Goal: Obtain resource: Download file/media

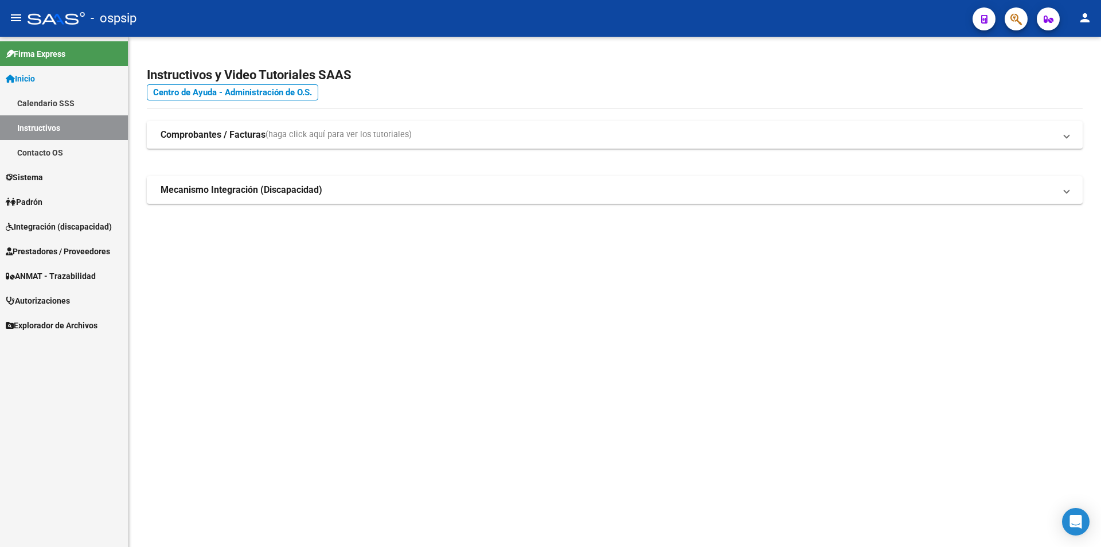
click at [38, 256] on span "Prestadores / Proveedores" at bounding box center [58, 251] width 104 height 13
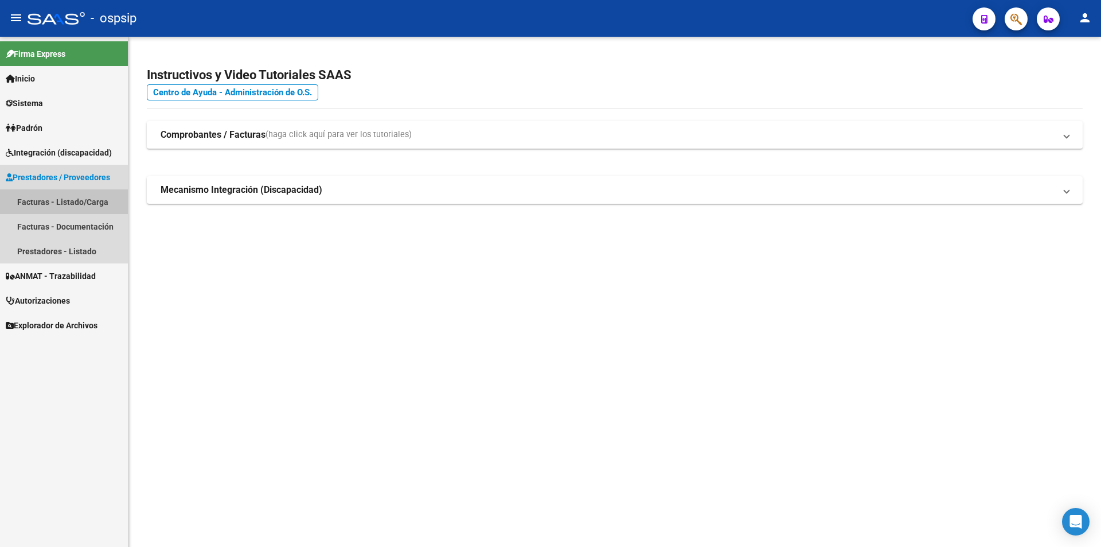
click at [41, 201] on link "Facturas - Listado/Carga" at bounding box center [64, 201] width 128 height 25
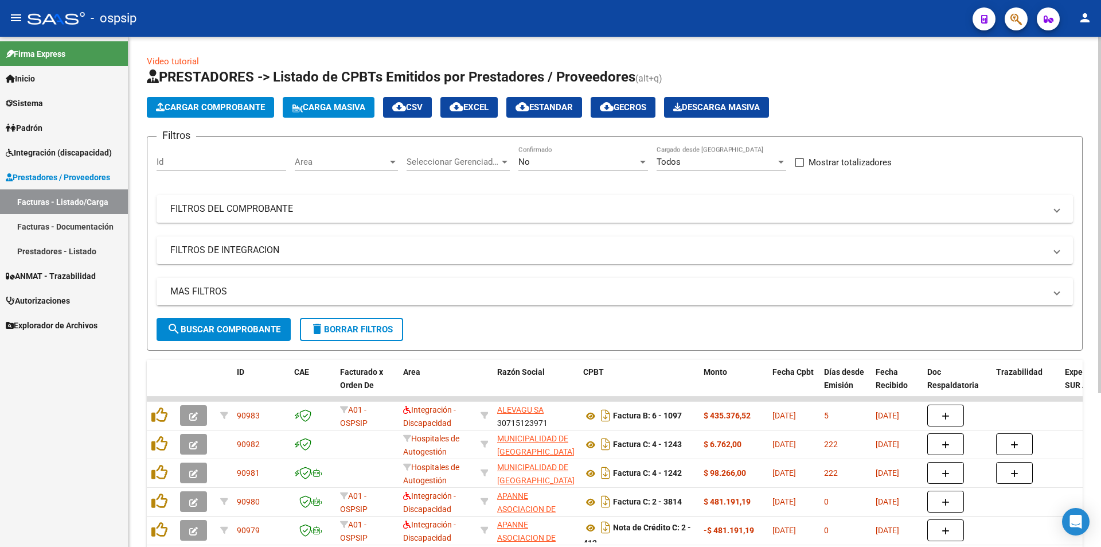
click at [217, 205] on mat-panel-title "FILTROS DEL COMPROBANTE" at bounding box center [607, 208] width 875 height 13
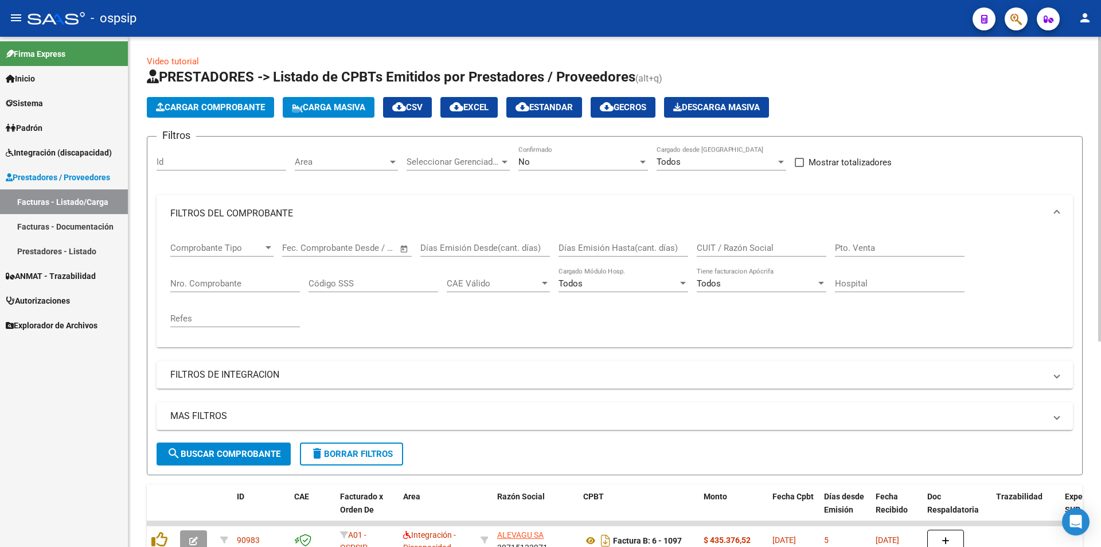
click at [754, 250] on input "CUIT / Razón Social" at bounding box center [762, 248] width 130 height 10
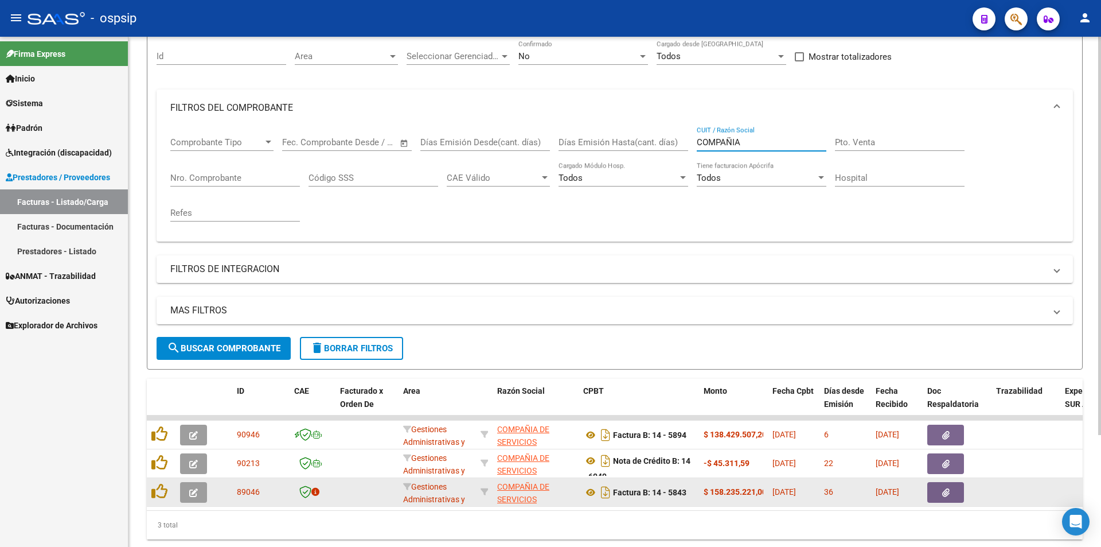
scroll to position [115, 0]
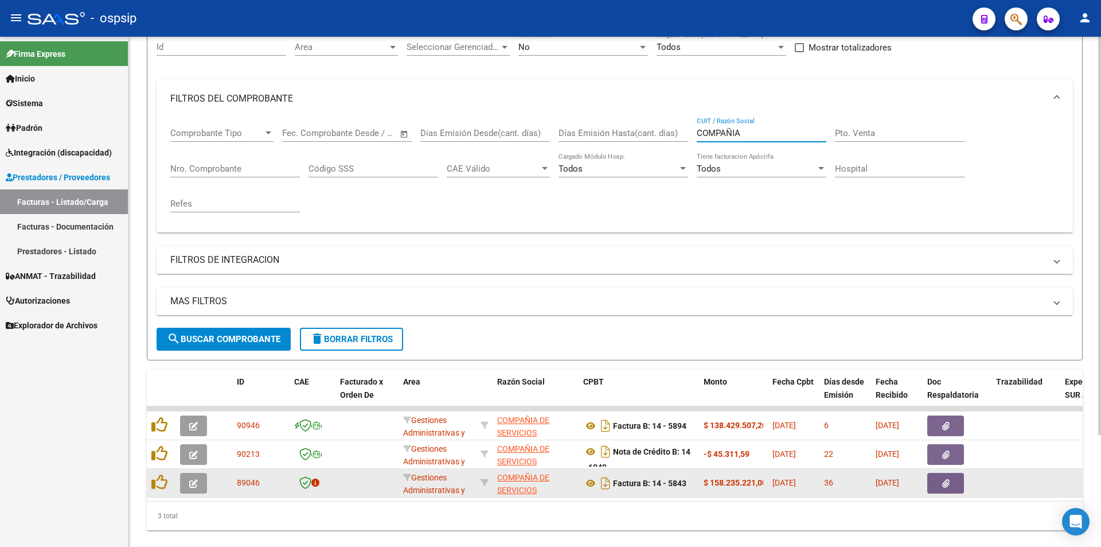
type input "COMPAÑIA"
click at [952, 484] on button "button" at bounding box center [946, 483] width 37 height 21
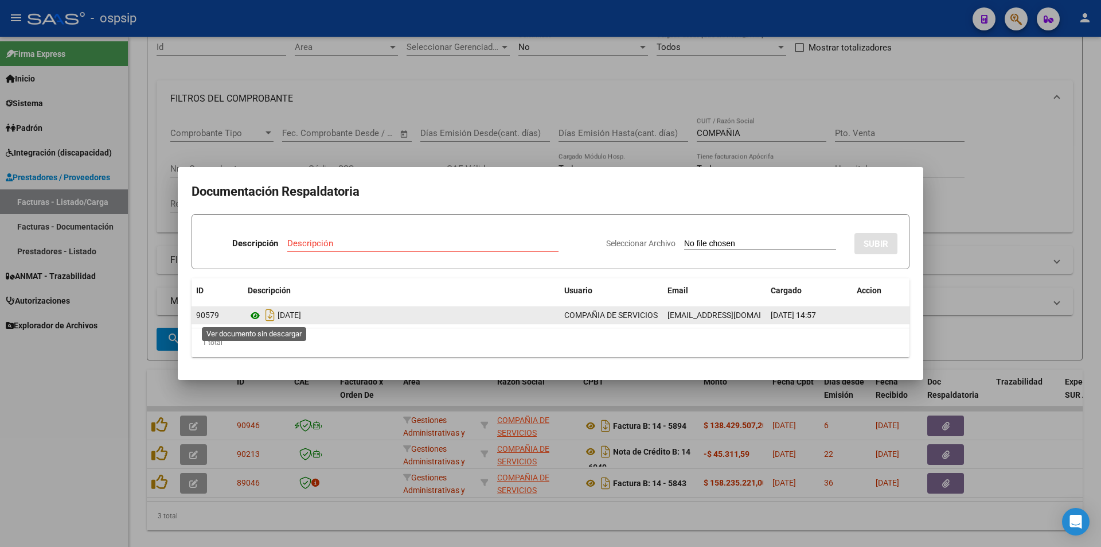
click at [254, 319] on icon at bounding box center [255, 316] width 15 height 14
